Goal: Transaction & Acquisition: Purchase product/service

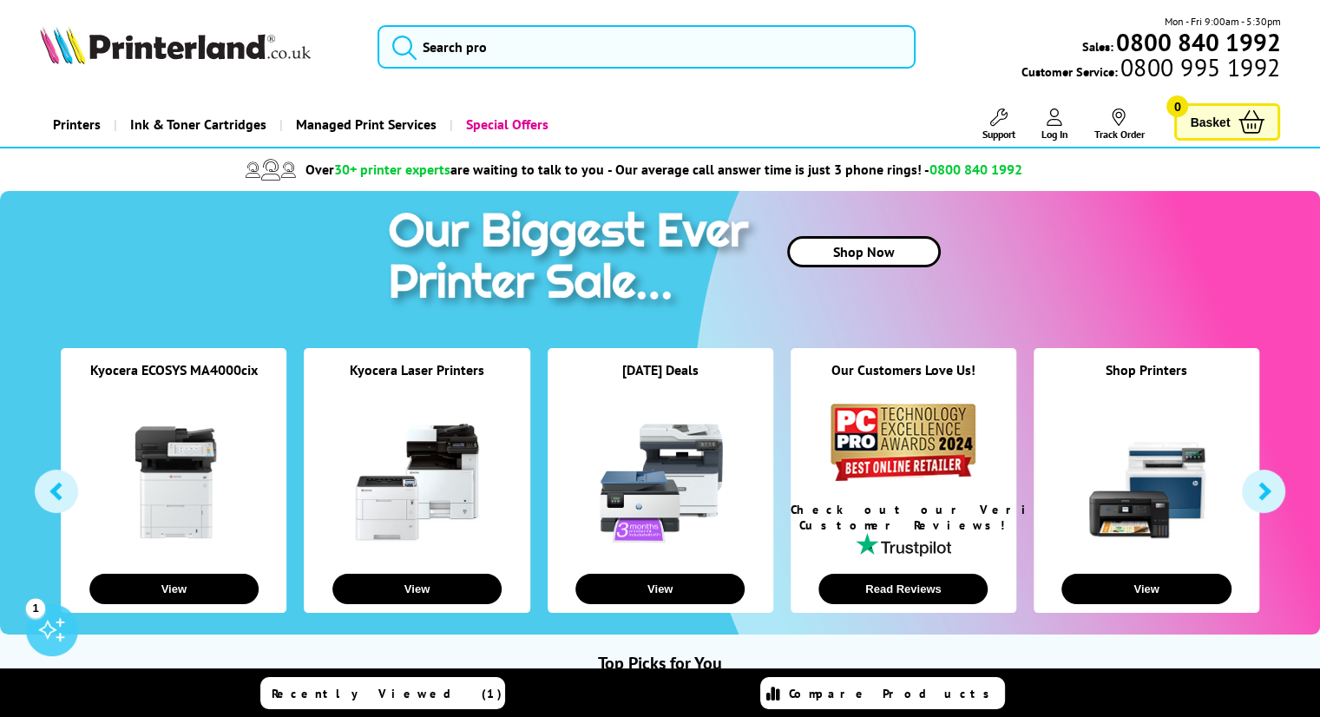
click at [231, 67] on picture at bounding box center [175, 58] width 271 height 17
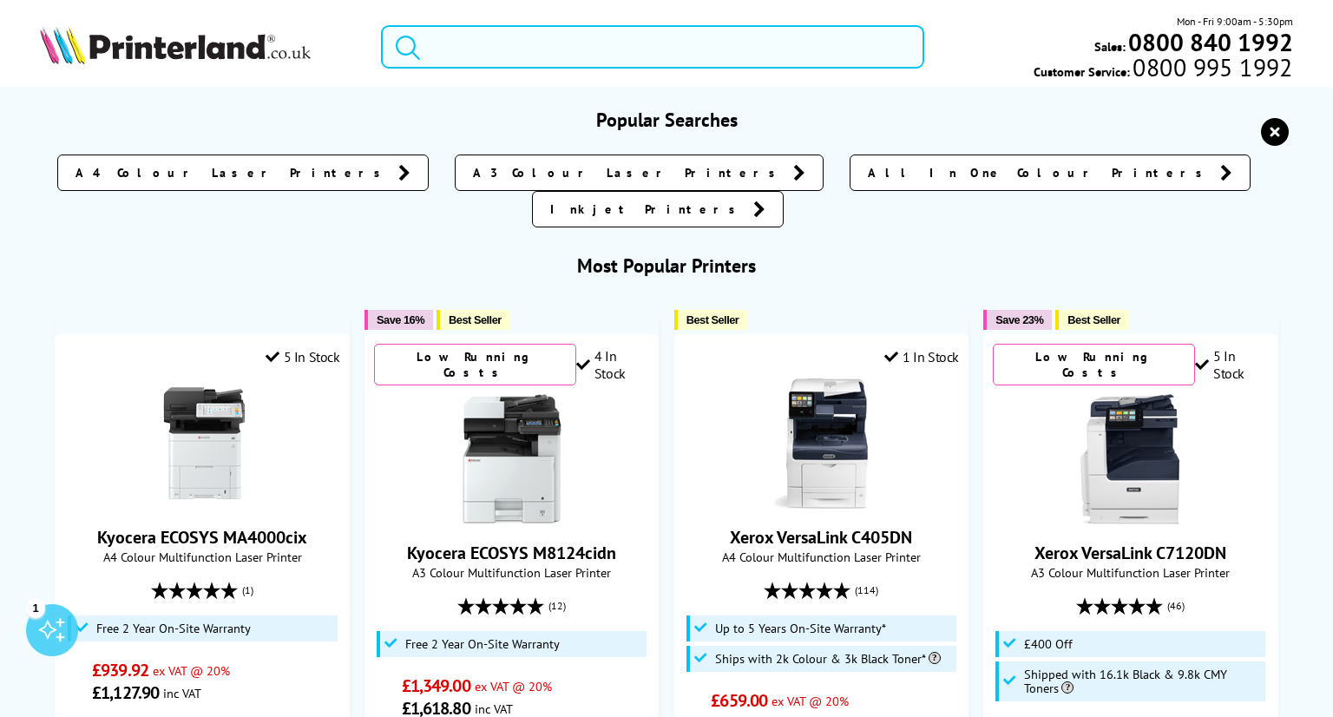
click at [501, 41] on input "search" at bounding box center [652, 46] width 543 height 43
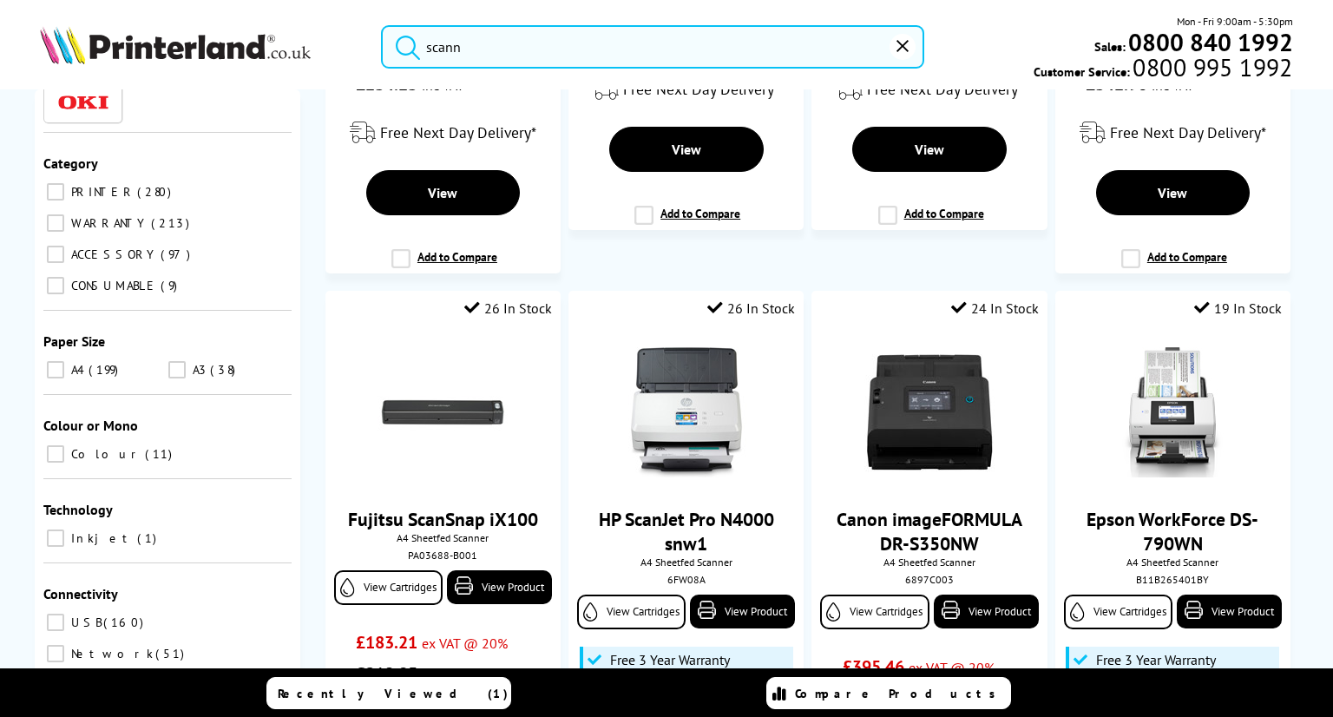
scroll to position [260, 0]
type input "scann"
click at [57, 358] on input "A4 199" at bounding box center [55, 366] width 17 height 17
checkbox input "true"
